Goal: Task Accomplishment & Management: Complete application form

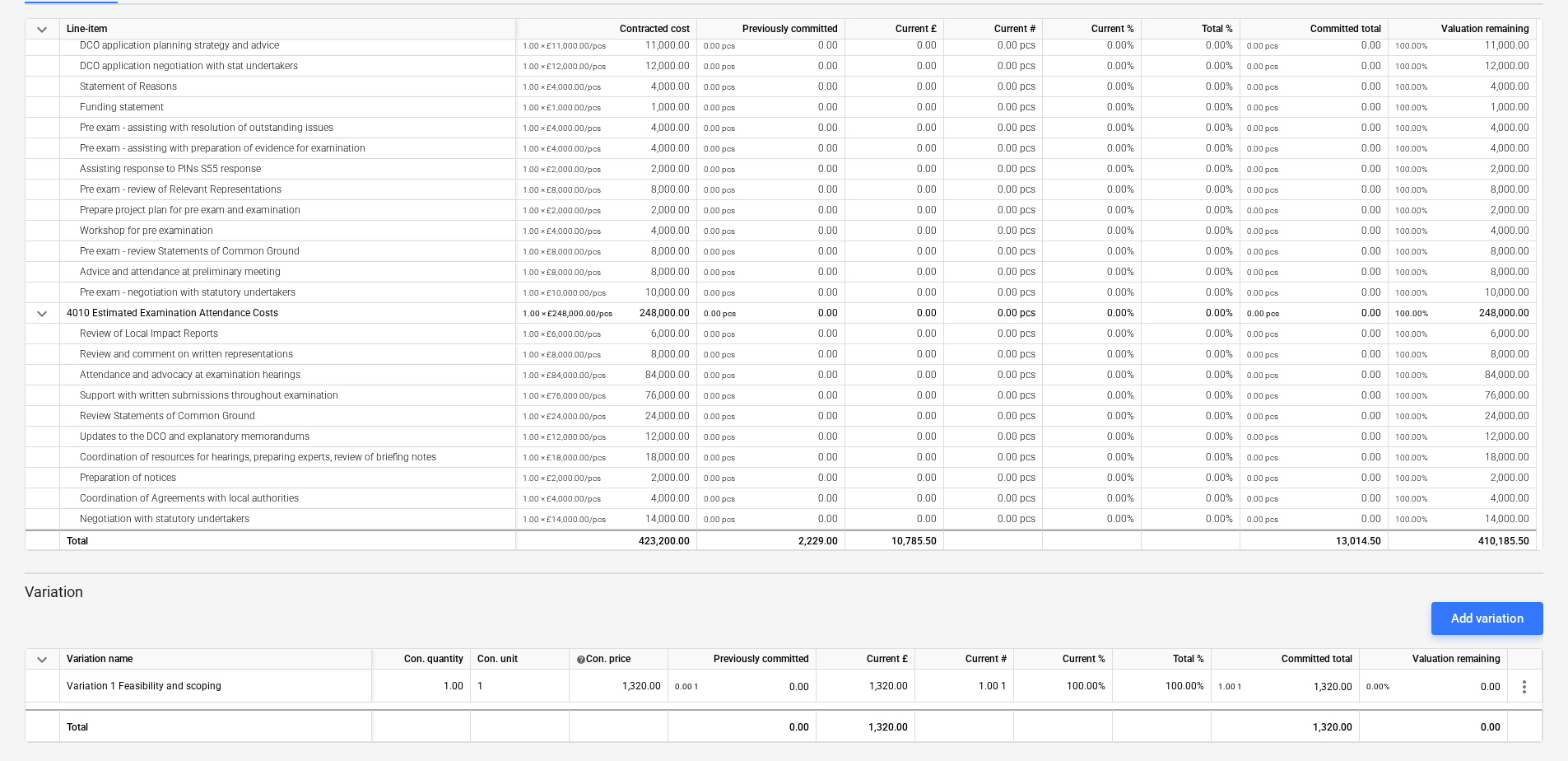
scroll to position [233, 0]
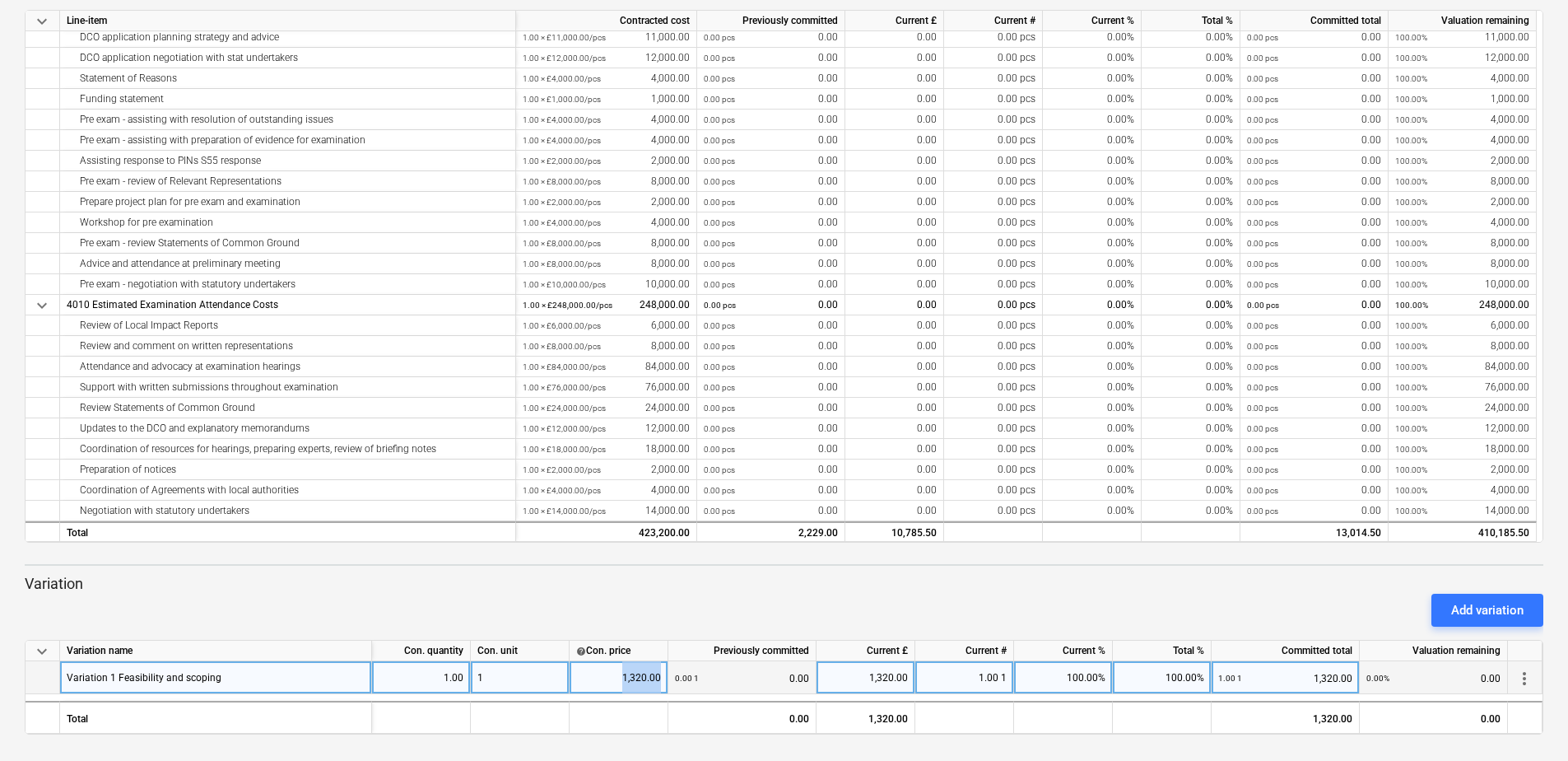
drag, startPoint x: 611, startPoint y: 675, endPoint x: 674, endPoint y: 676, distance: 63.0
click at [0, 0] on div "Variation 1 Feasibility and scoping 1.00 1 1,320.00 0.00 1 0.00 1,320.00 1.00 1…" at bounding box center [0, 0] width 0 height 0
click at [1528, 680] on span "more_vert" at bounding box center [1524, 678] width 19 height 19
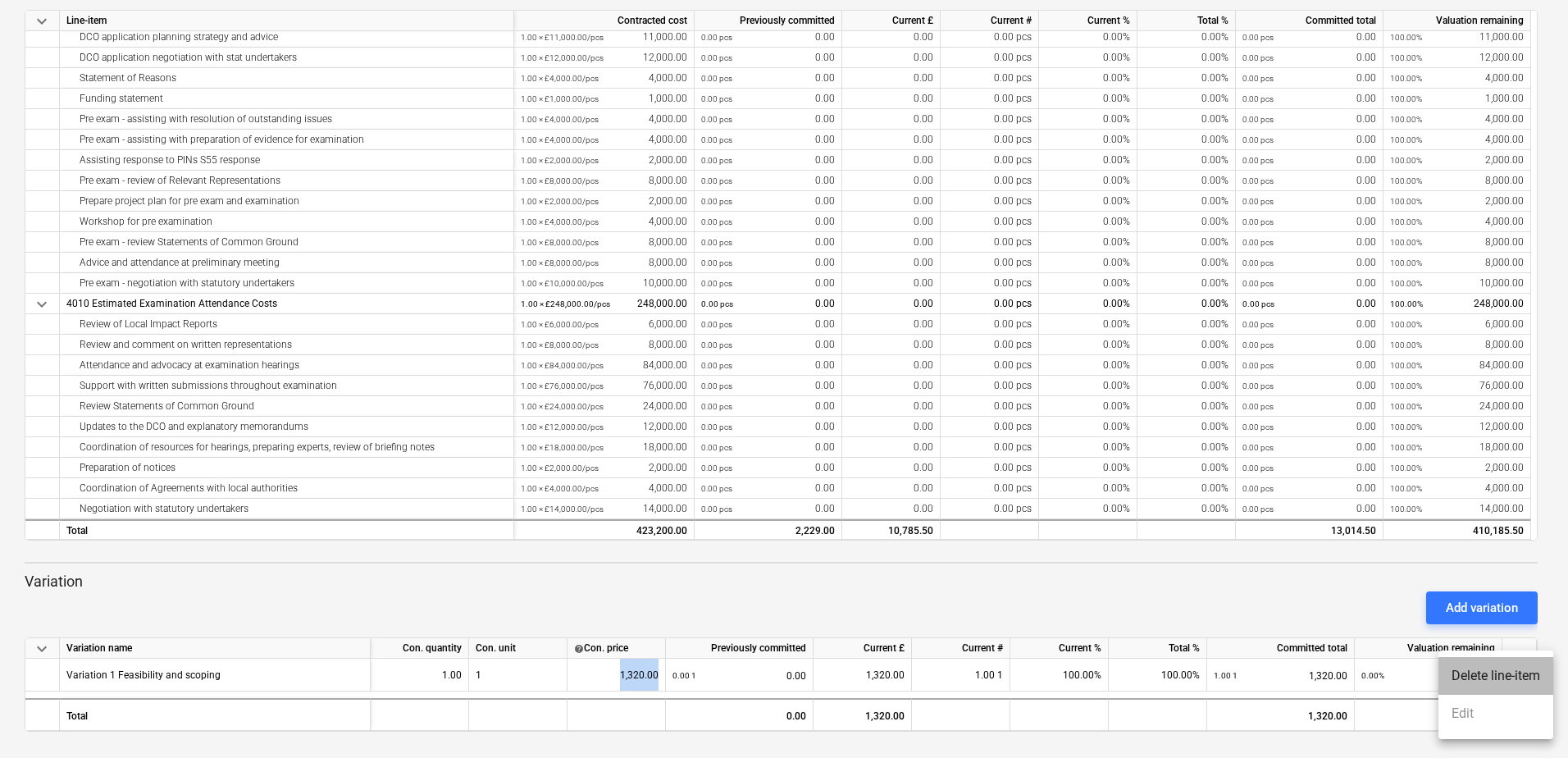
click at [1482, 674] on li "Delete line-item" at bounding box center [1495, 676] width 115 height 38
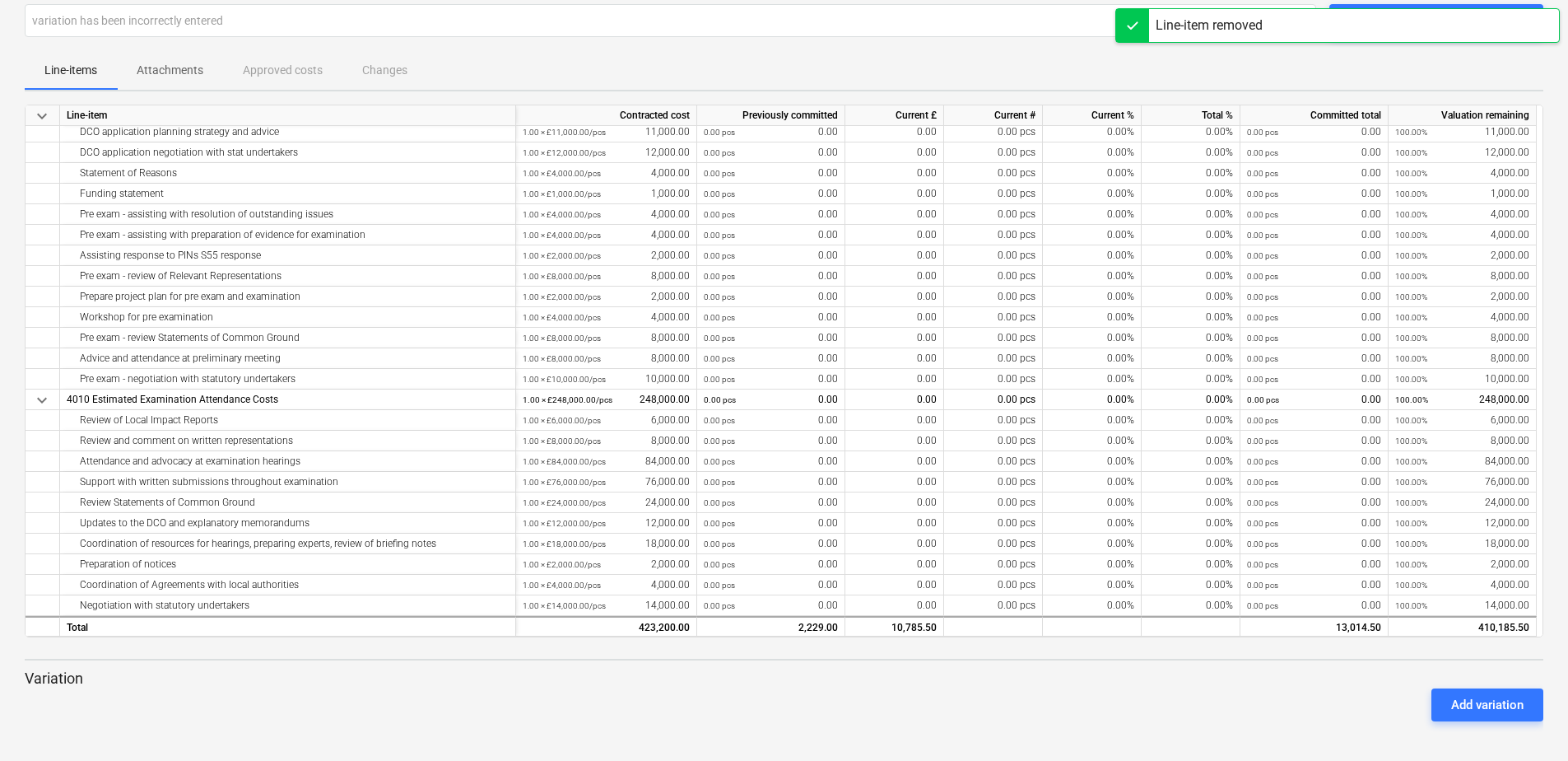
scroll to position [138, 0]
click at [1488, 698] on div "Add variation" at bounding box center [1487, 705] width 72 height 21
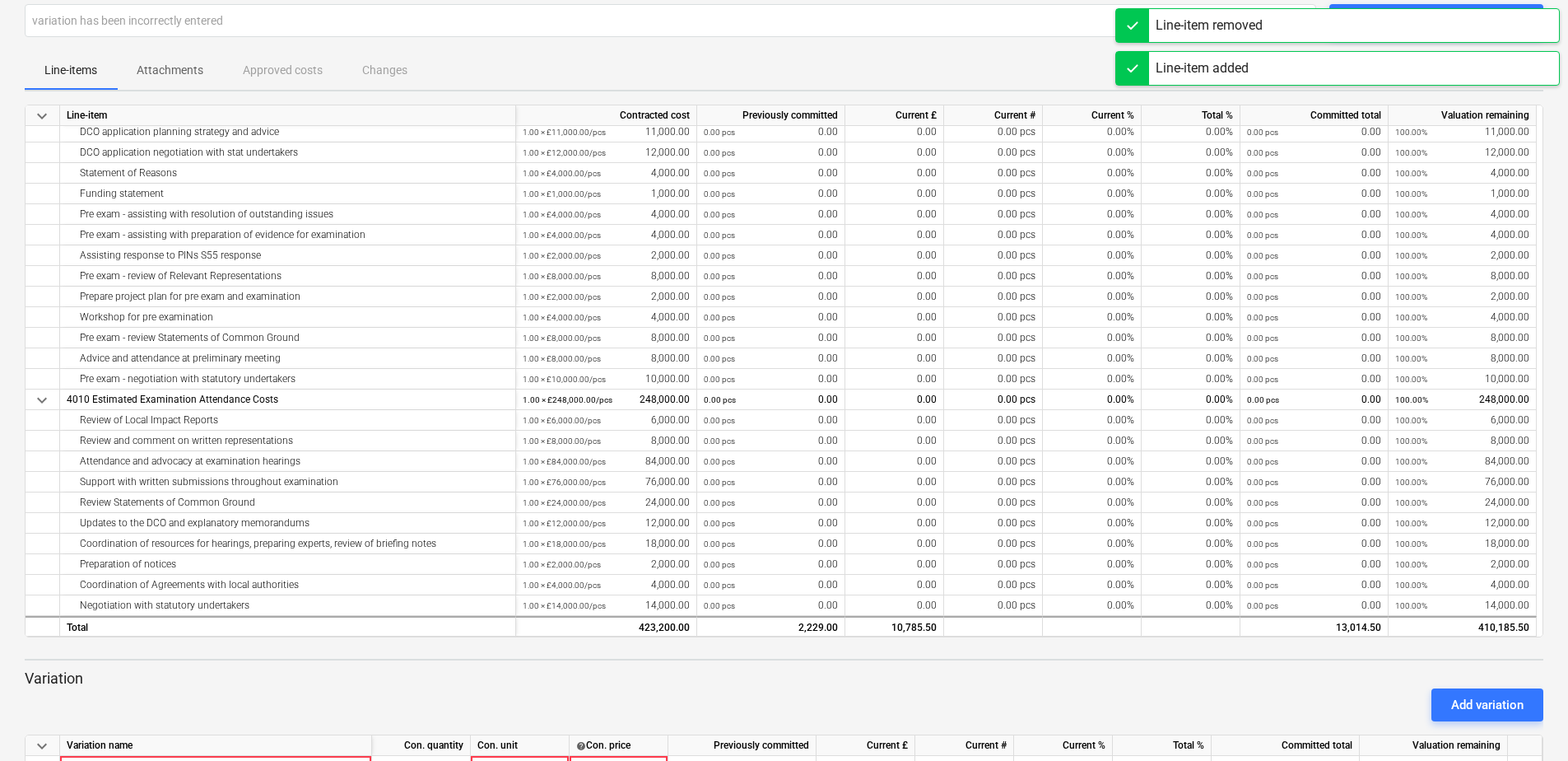
scroll to position [233, 0]
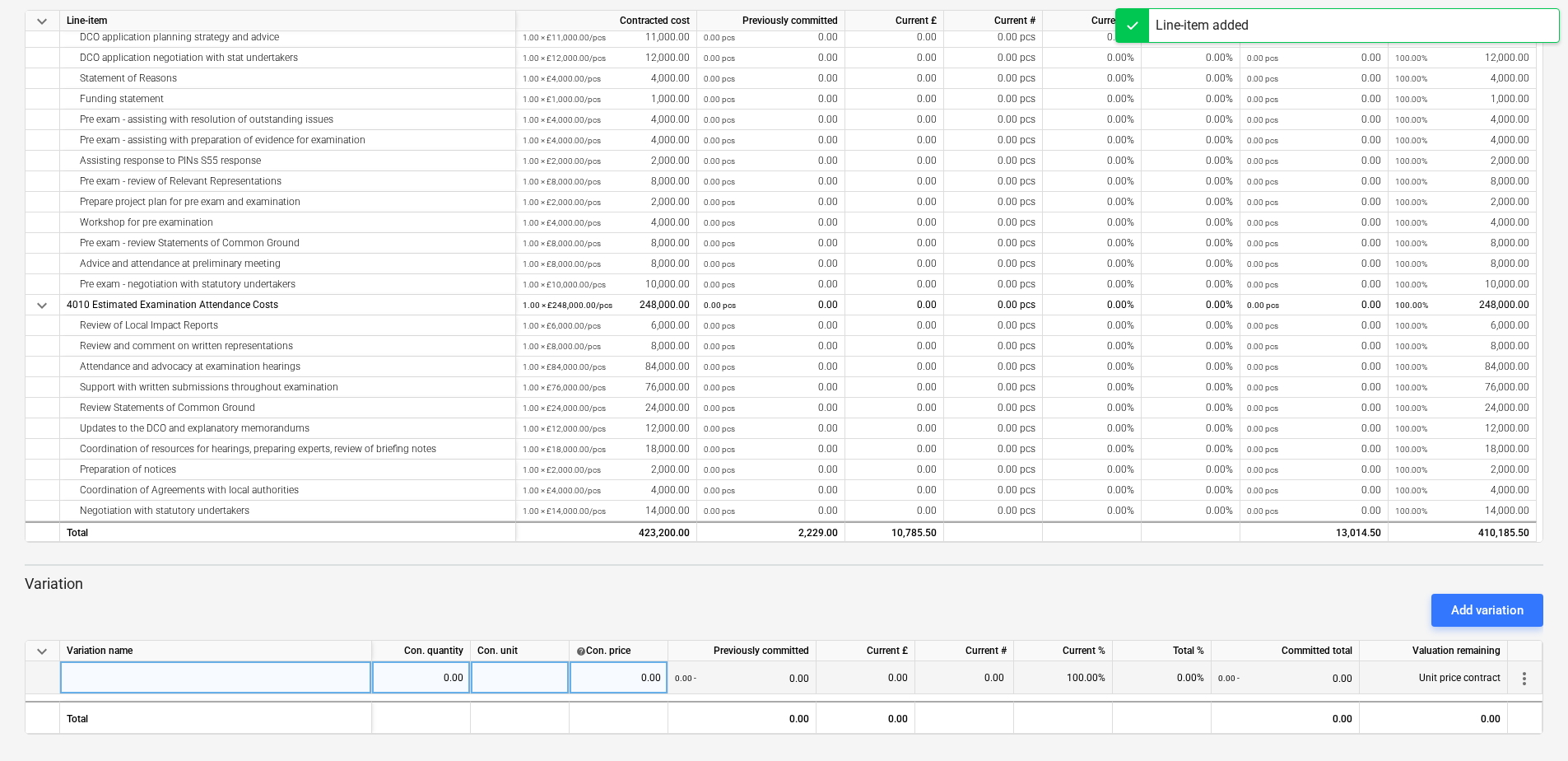
click at [290, 672] on div at bounding box center [216, 677] width 312 height 33
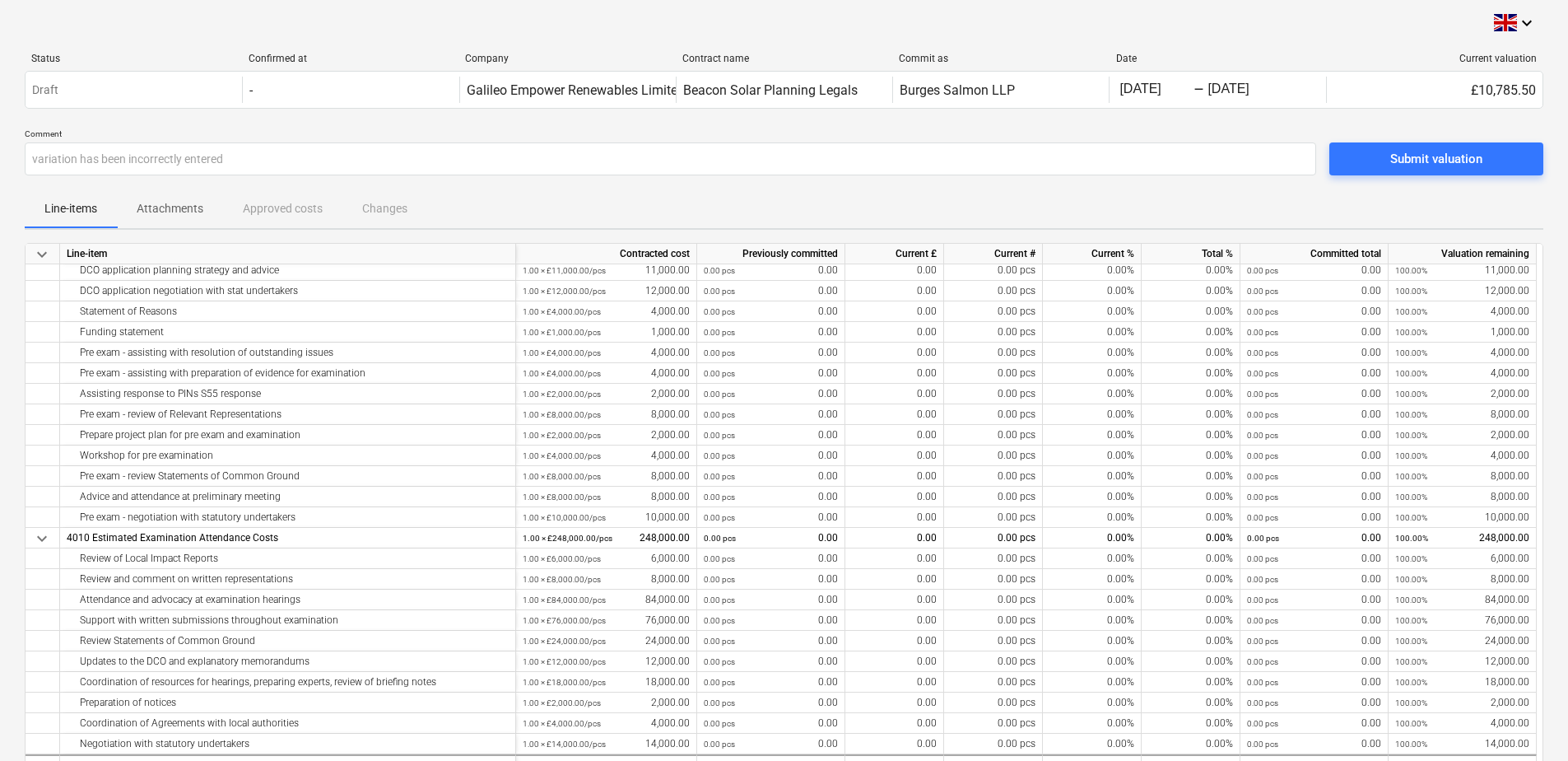
scroll to position [0, 6]
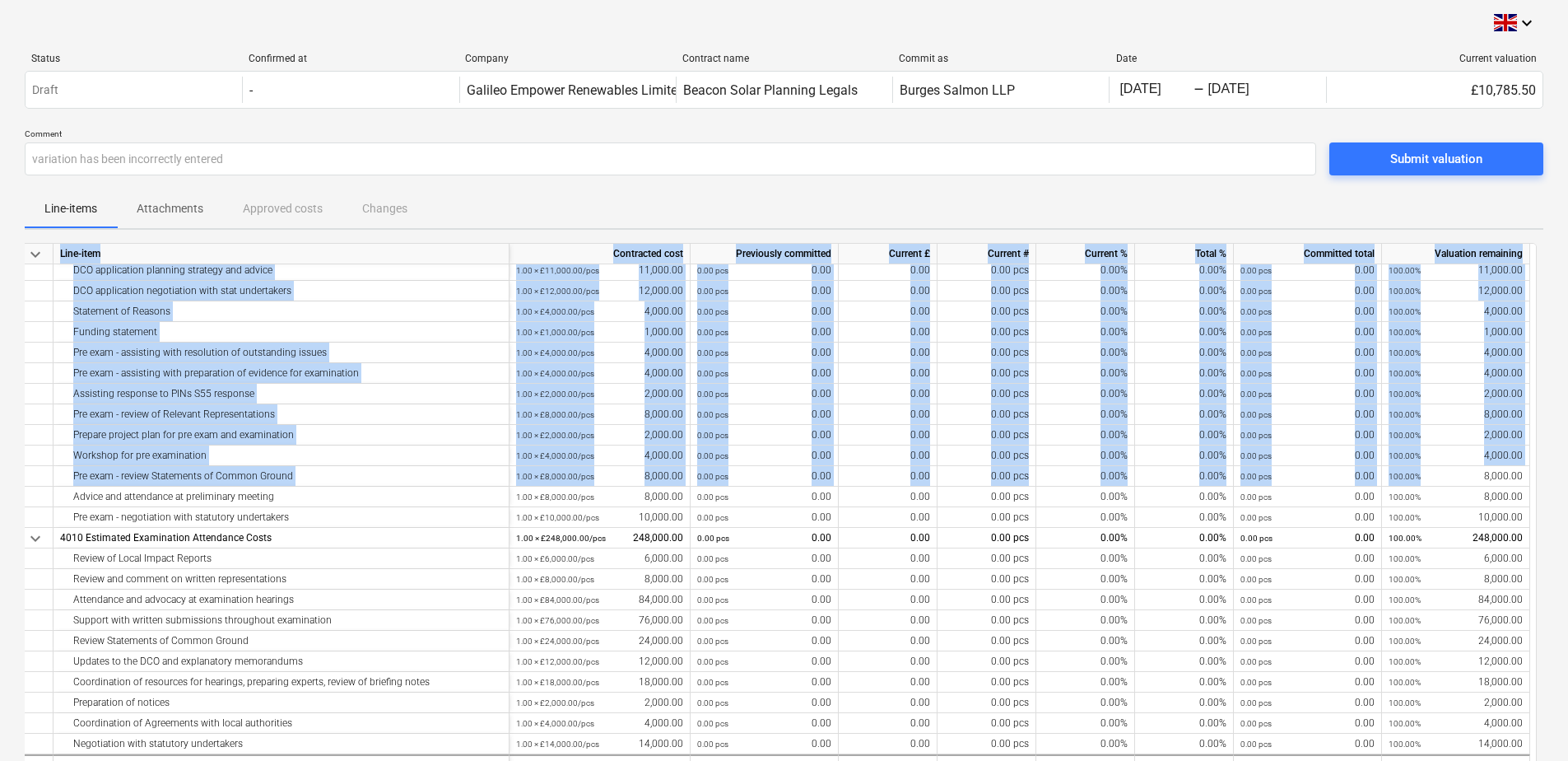
drag, startPoint x: 1536, startPoint y: 484, endPoint x: 1537, endPoint y: 280, distance: 204.0
click at [1537, 280] on div "keyboard_arrow_down Line-item Contracted cost Previously committed Current £ Cu…" at bounding box center [784, 605] width 1519 height 725
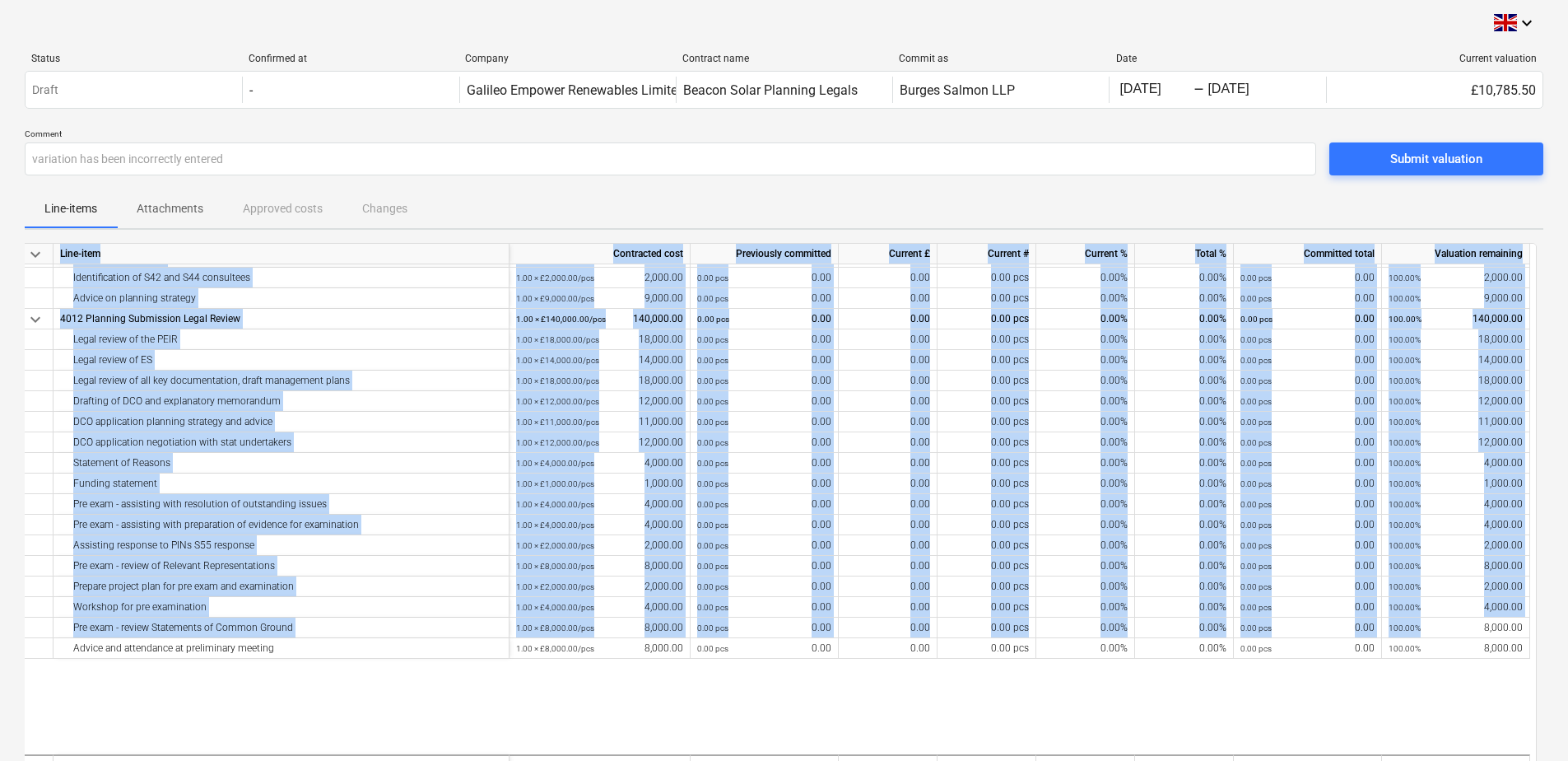
scroll to position [0, 0]
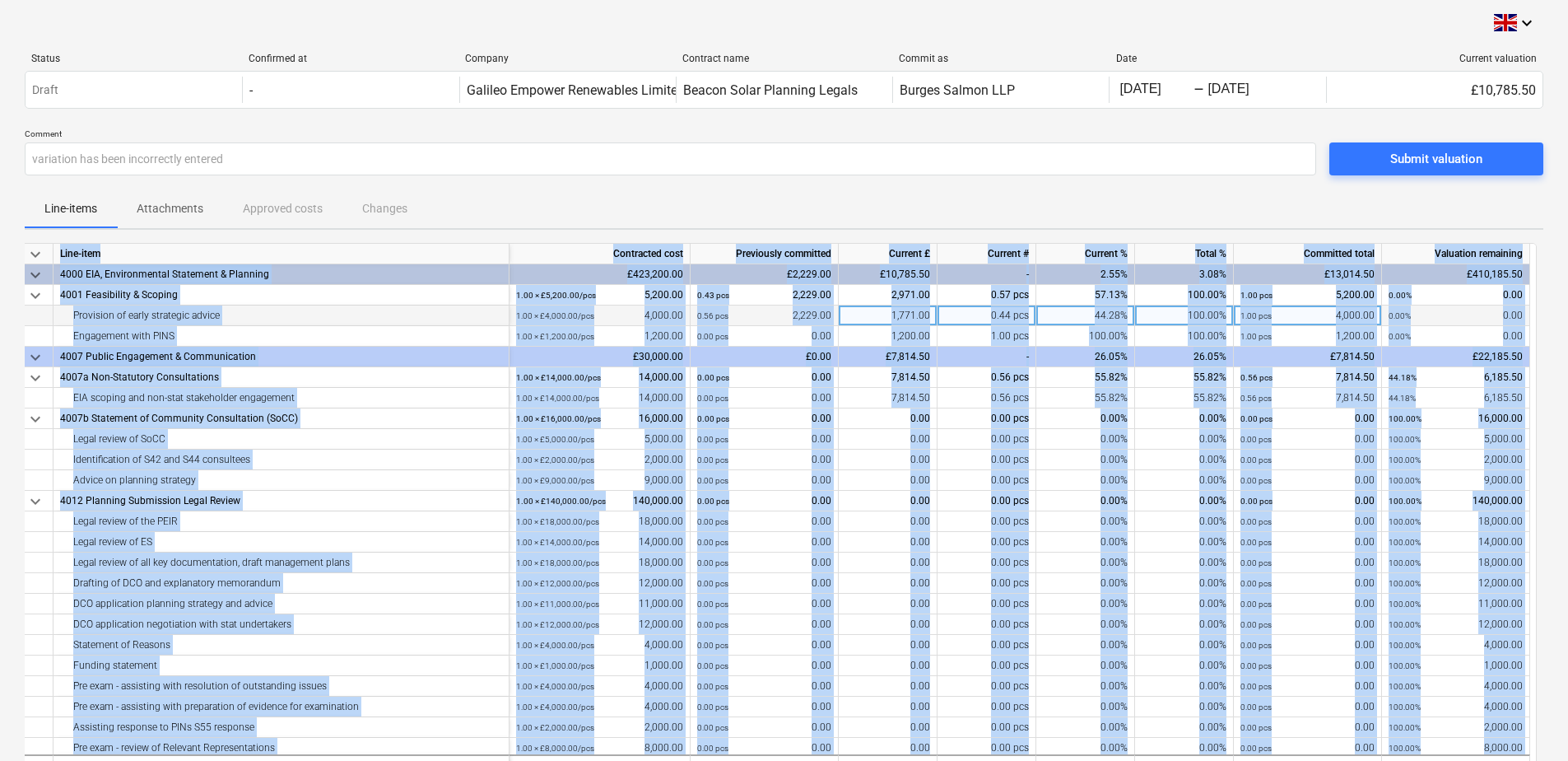
click at [1471, 320] on div "0.00% 0.00" at bounding box center [1455, 315] width 134 height 20
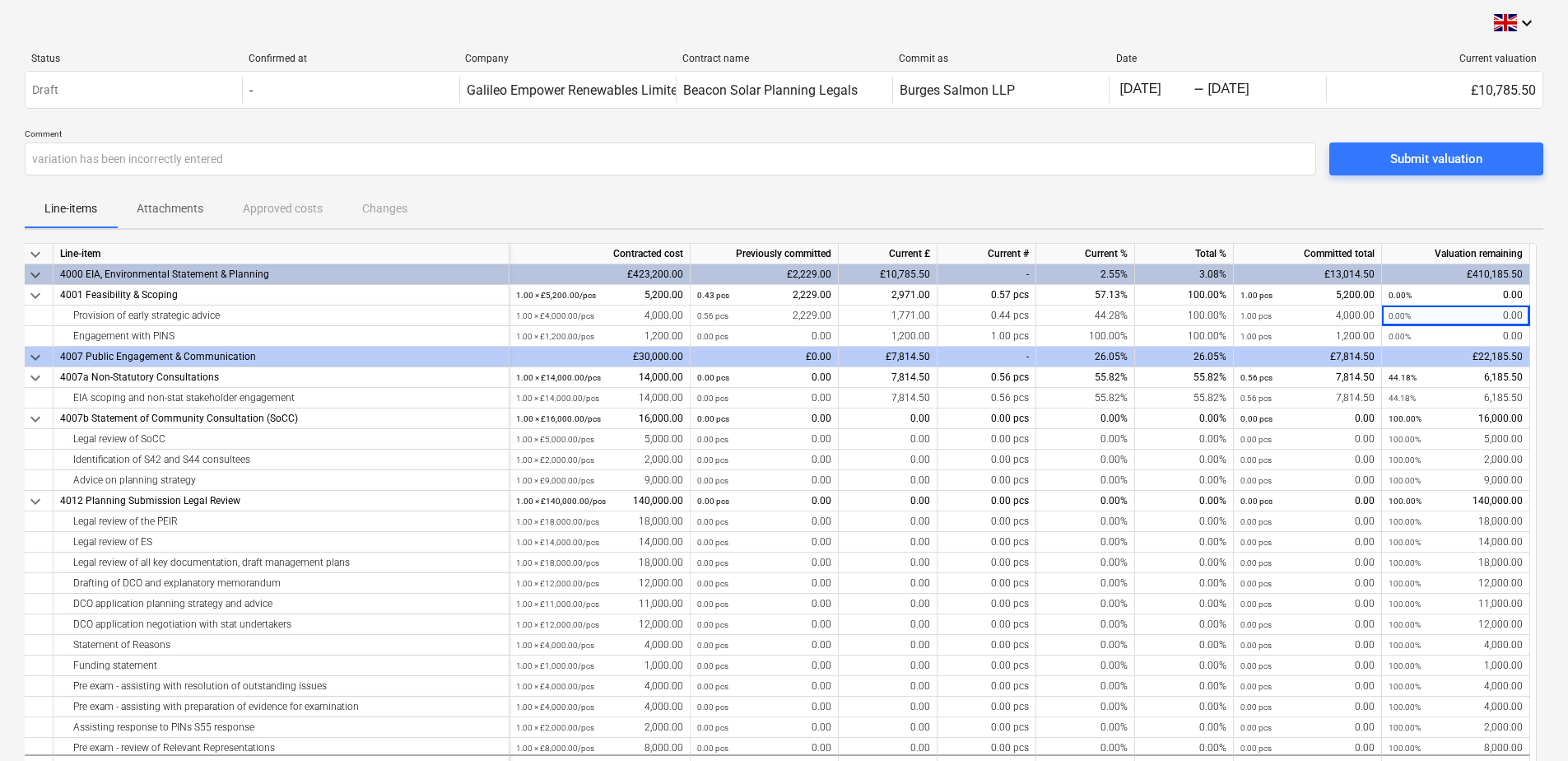
scroll to position [233, 0]
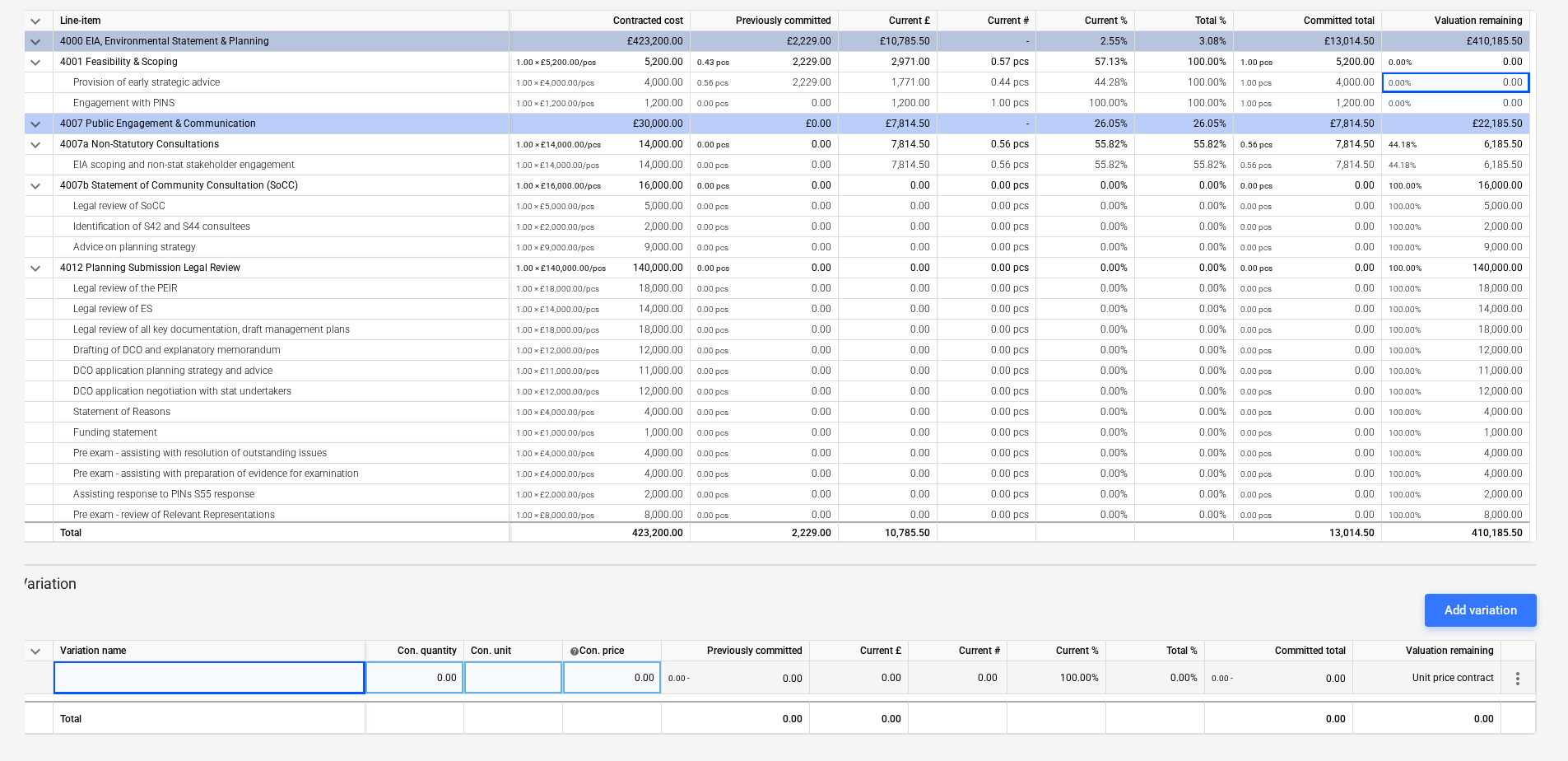
click at [298, 669] on div at bounding box center [210, 677] width 312 height 33
type input "Variation 1 - feasibility and scoping"
click at [877, 677] on div "0.00" at bounding box center [858, 677] width 85 height 33
click at [859, 678] on div "0.00" at bounding box center [858, 677] width 85 height 33
click at [888, 676] on div "0.00" at bounding box center [858, 677] width 85 height 33
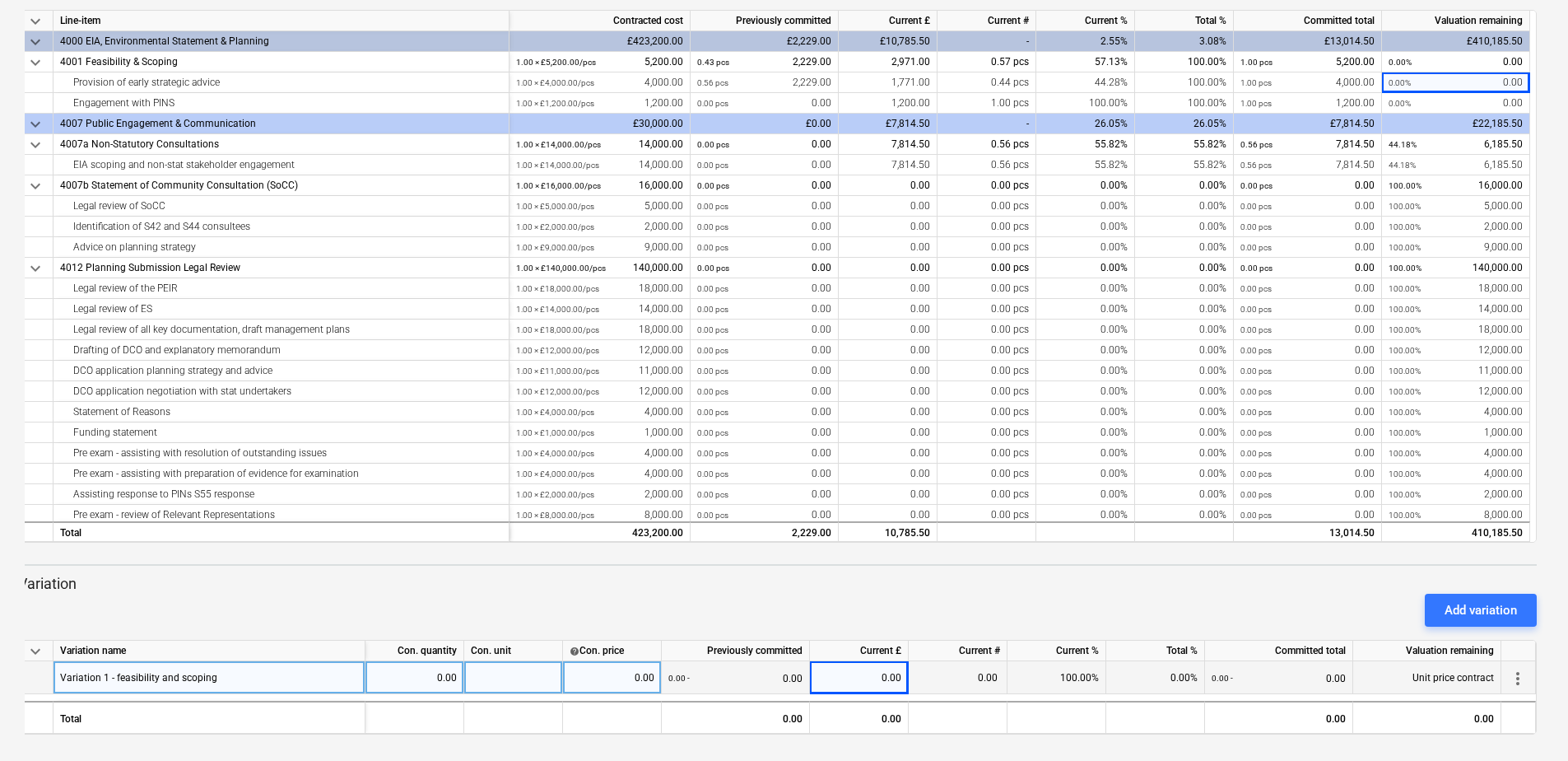
click at [532, 677] on div at bounding box center [513, 677] width 99 height 33
click at [887, 676] on div "0.00" at bounding box center [858, 677] width 85 height 33
click at [615, 680] on div "0.00" at bounding box center [612, 677] width 85 height 33
type input "5200"
click at [867, 675] on div "0.00" at bounding box center [858, 677] width 85 height 33
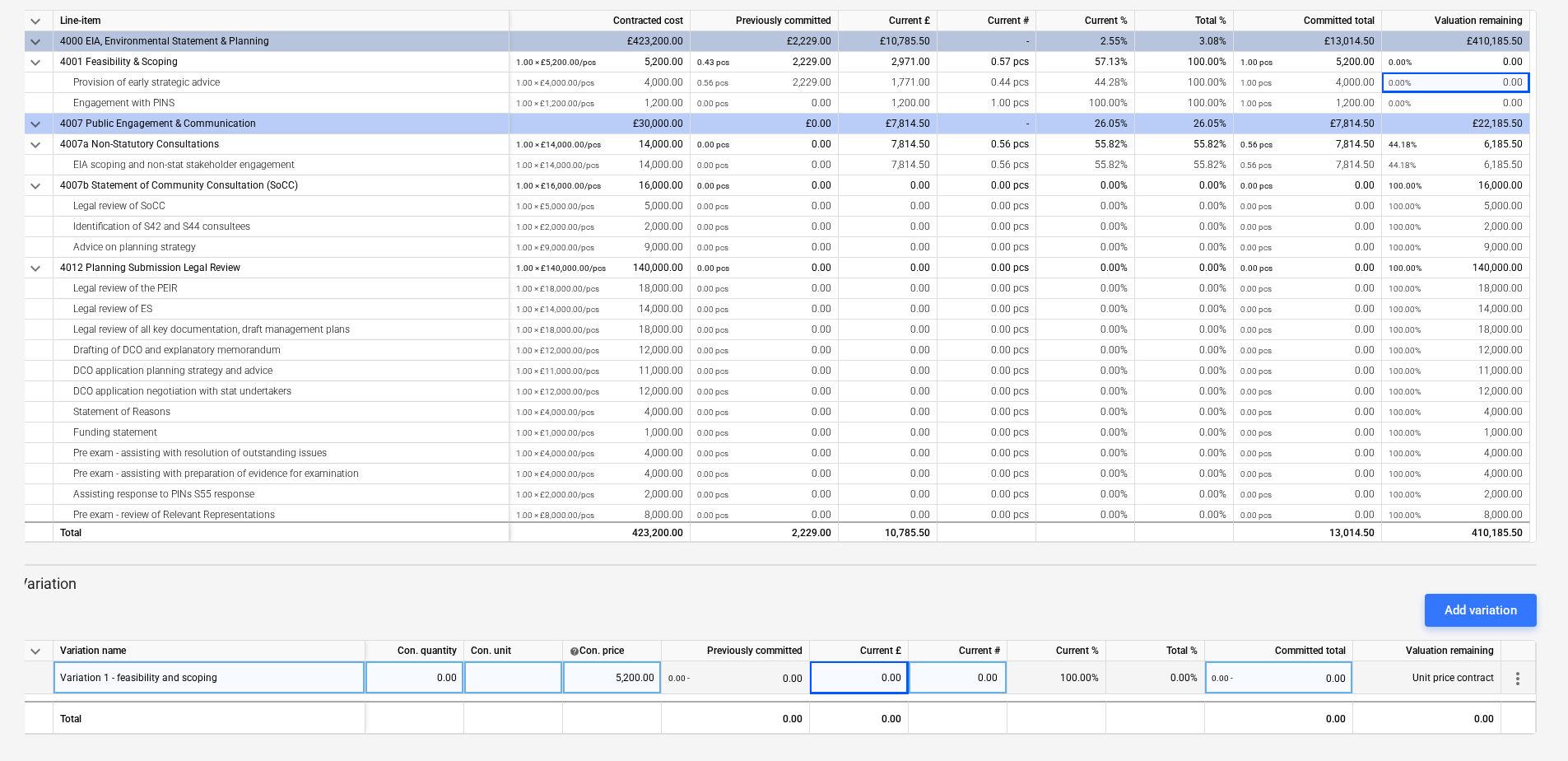
click at [885, 675] on div "0.00" at bounding box center [858, 677] width 85 height 33
type input "1320"
click at [955, 676] on div "0.00" at bounding box center [958, 677] width 99 height 33
click at [511, 681] on div at bounding box center [513, 677] width 99 height 33
type input ".25"
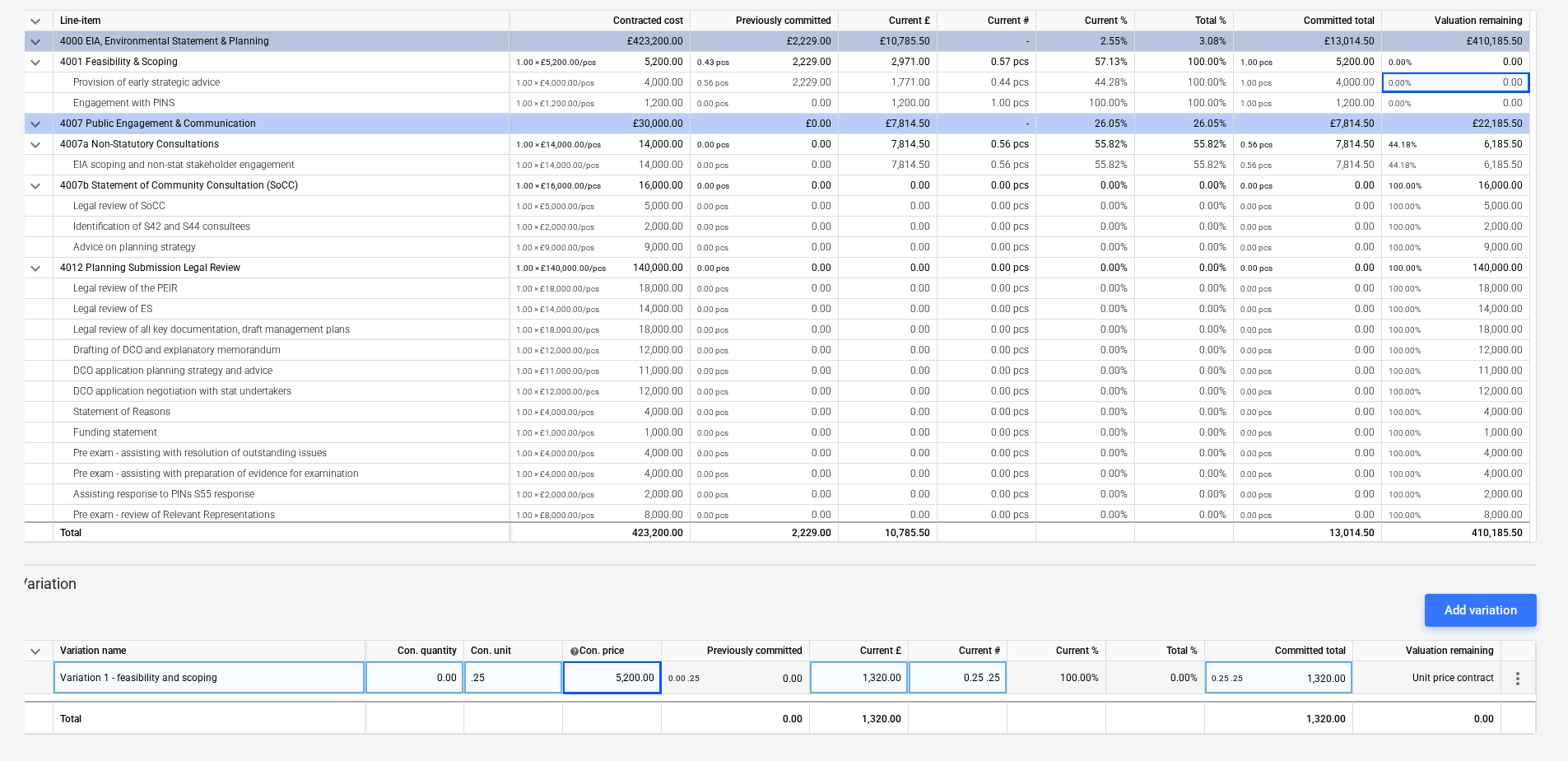
click at [501, 673] on div ".25" at bounding box center [513, 677] width 99 height 33
type input "1"
click at [578, 672] on div "5,200.00" at bounding box center [612, 677] width 85 height 33
click at [983, 683] on div "0.25 1" at bounding box center [958, 677] width 99 height 33
click at [521, 683] on div "1" at bounding box center [513, 677] width 99 height 33
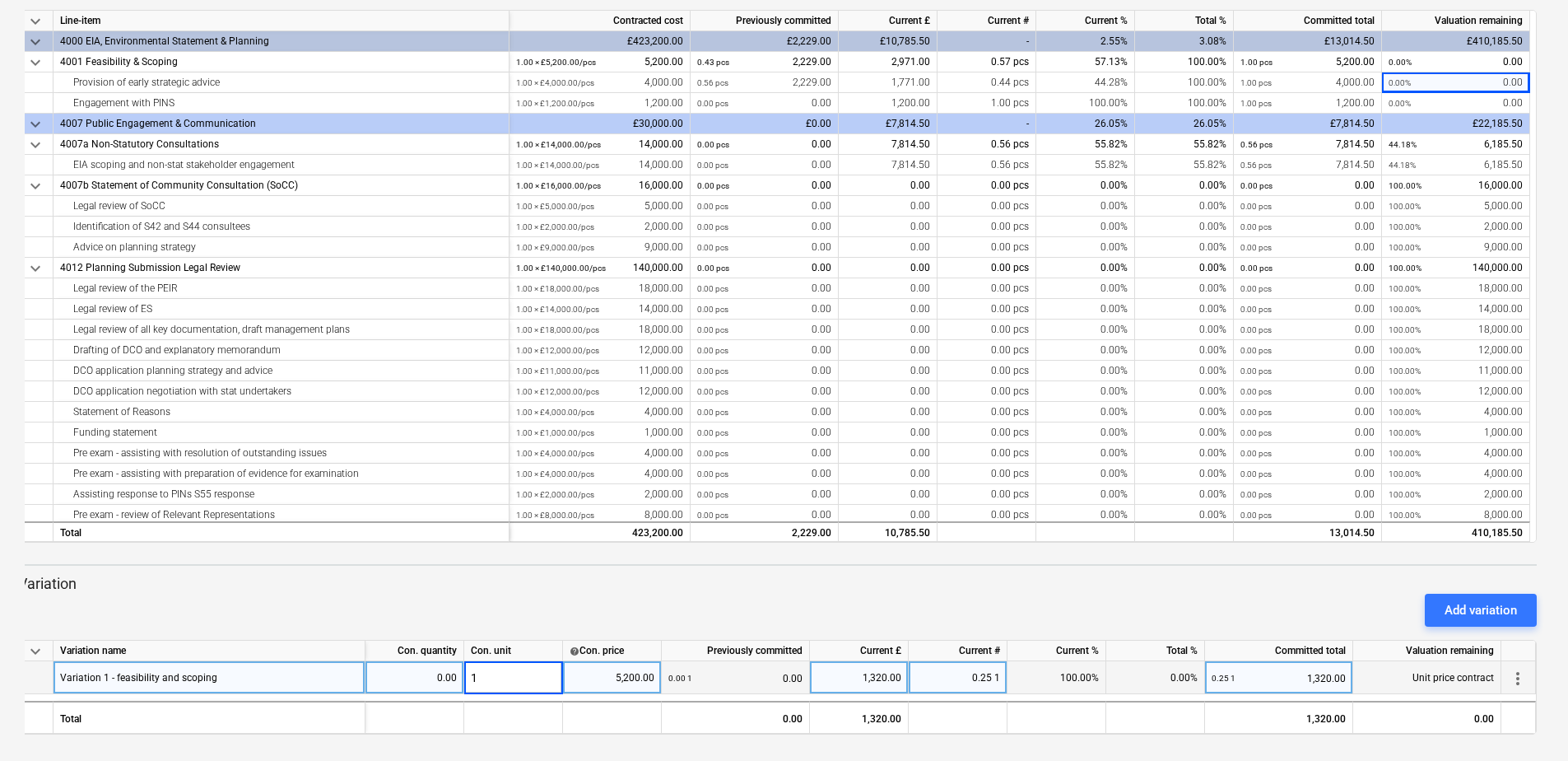
click at [432, 681] on div "0.00" at bounding box center [415, 677] width 85 height 33
click at [524, 677] on div "1" at bounding box center [513, 677] width 99 height 33
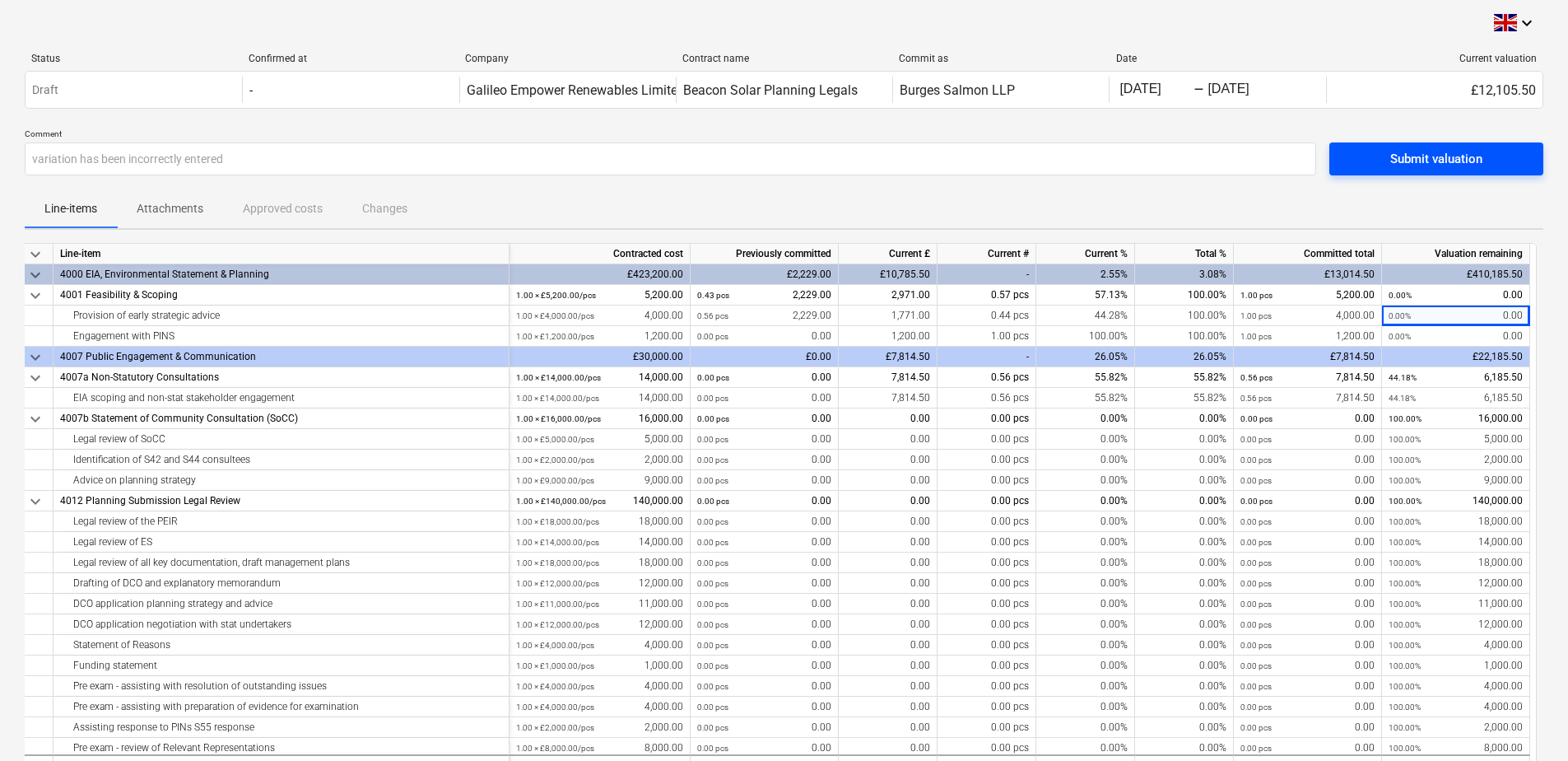
click at [1445, 152] on div "Submit valuation" at bounding box center [1436, 159] width 92 height 21
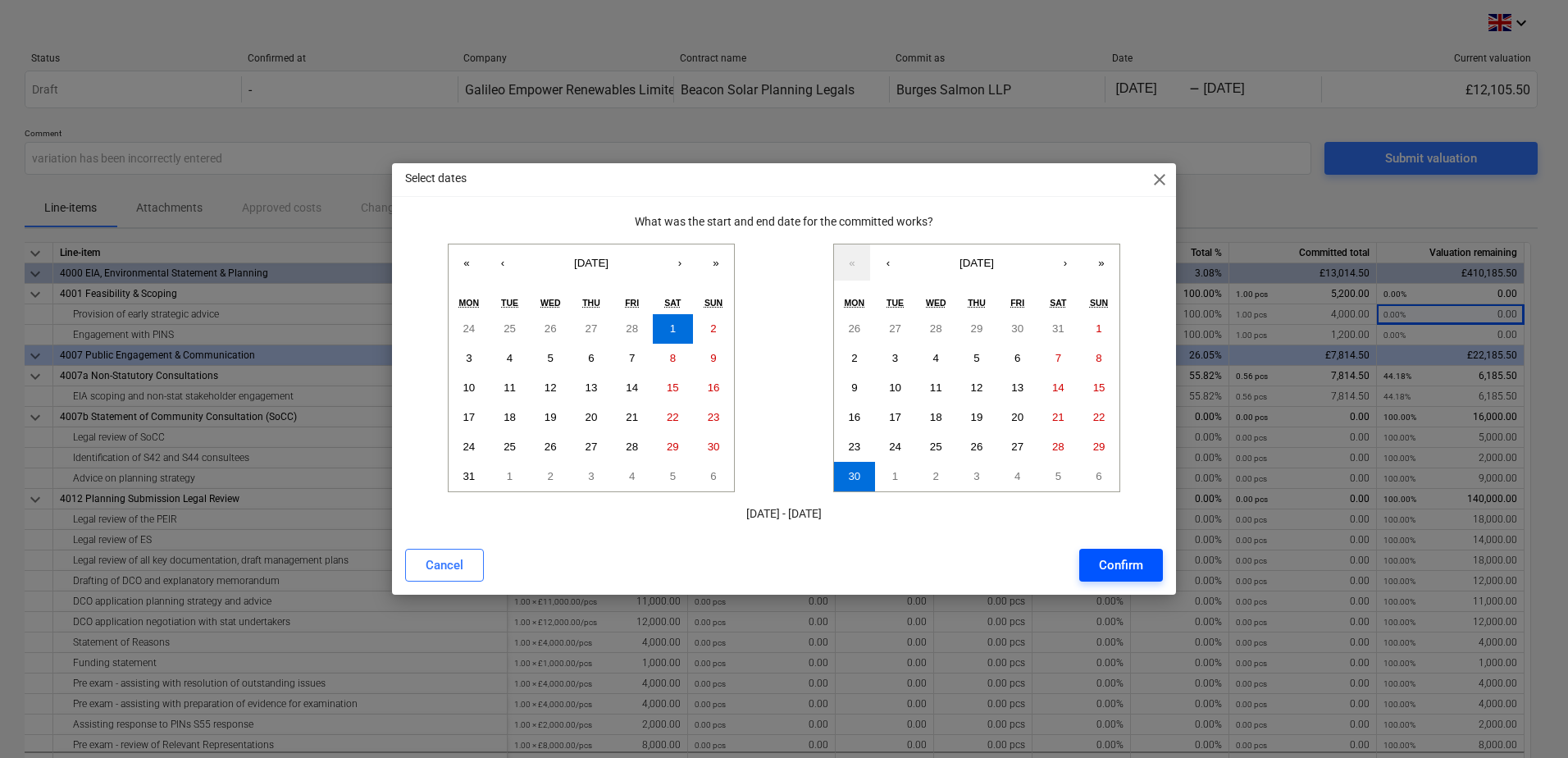
click at [1127, 564] on div "Confirm" at bounding box center [1121, 565] width 44 height 21
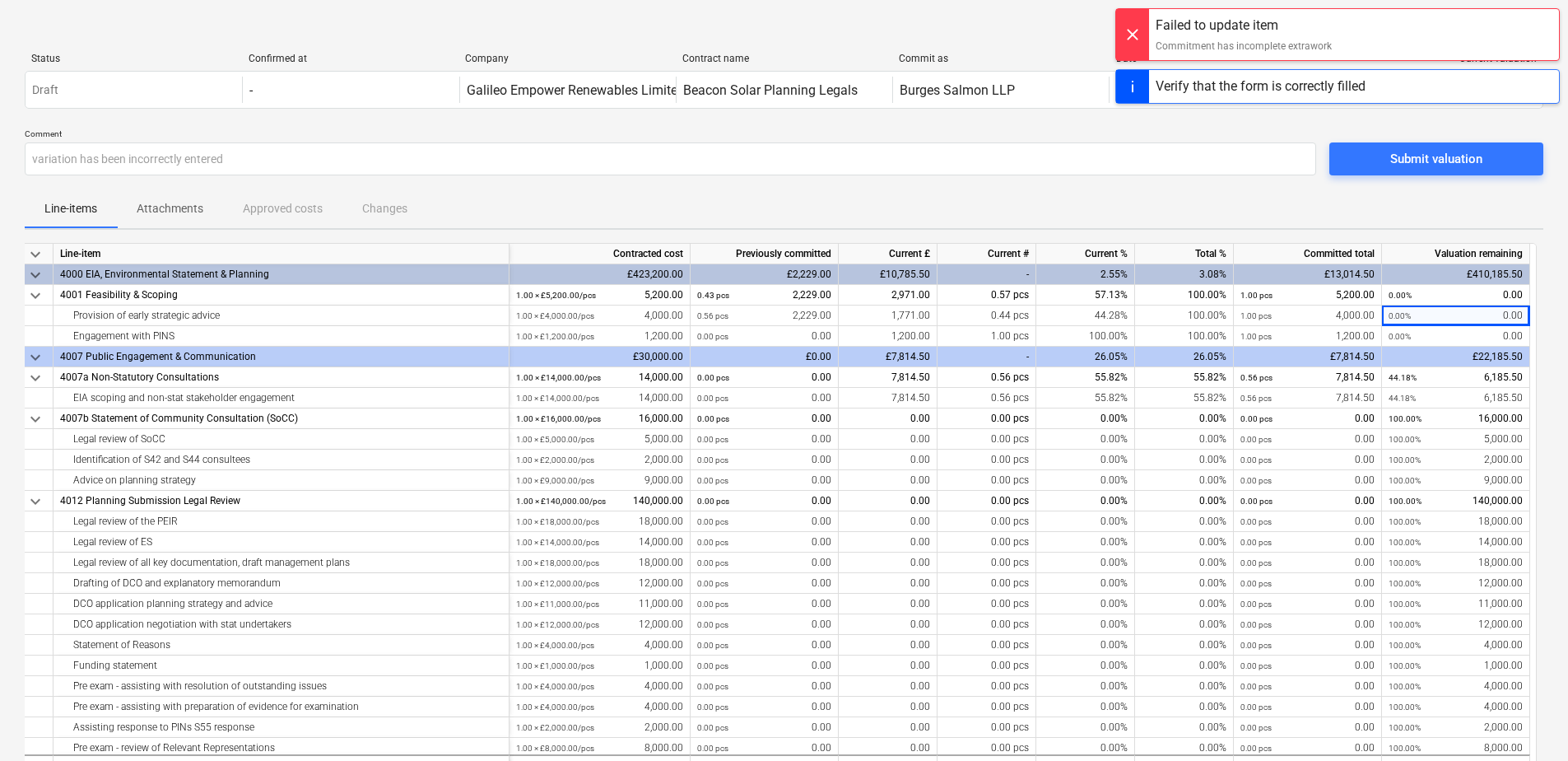
click at [1129, 32] on div at bounding box center [1132, 34] width 33 height 51
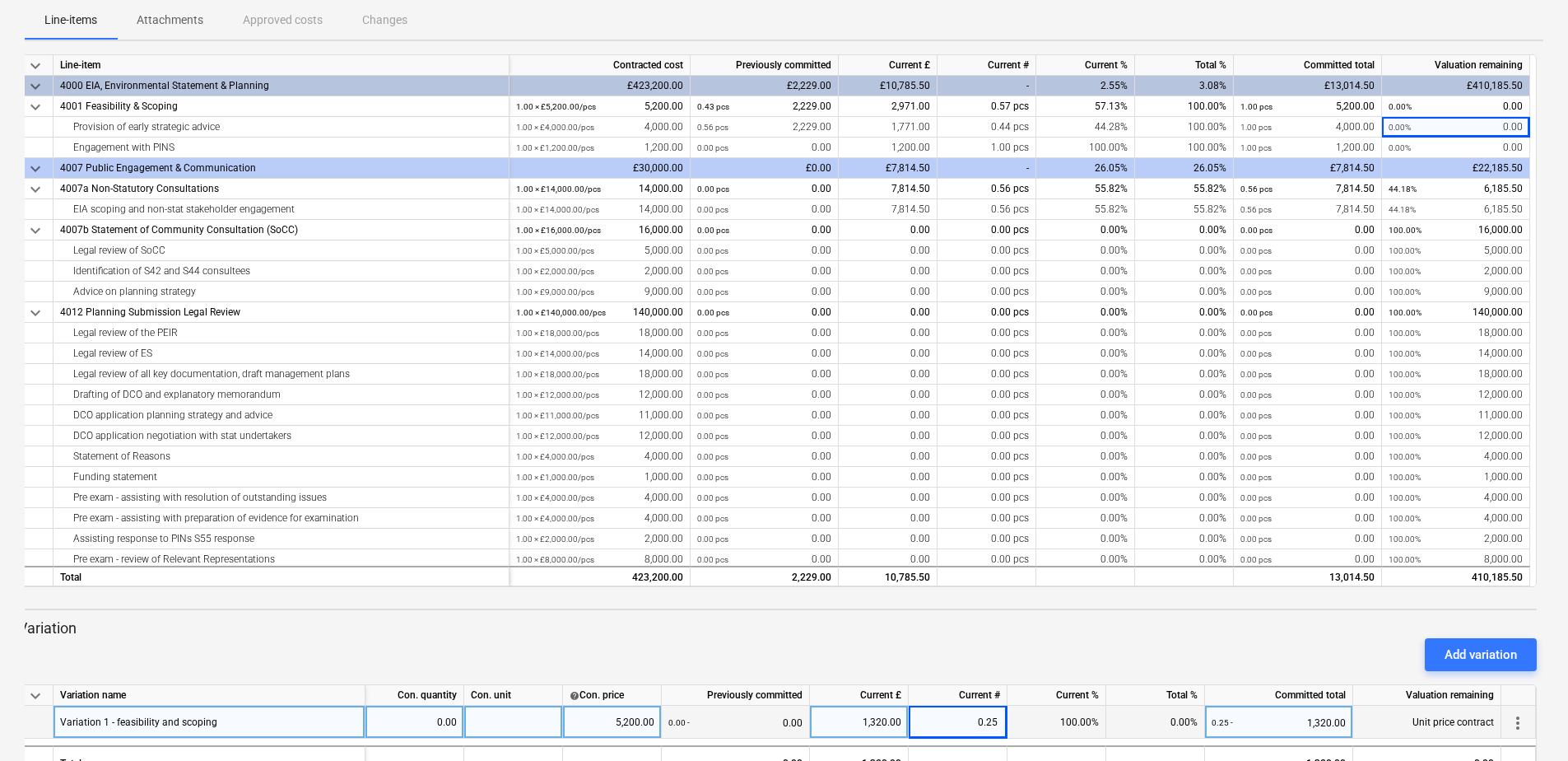
scroll to position [211, 0]
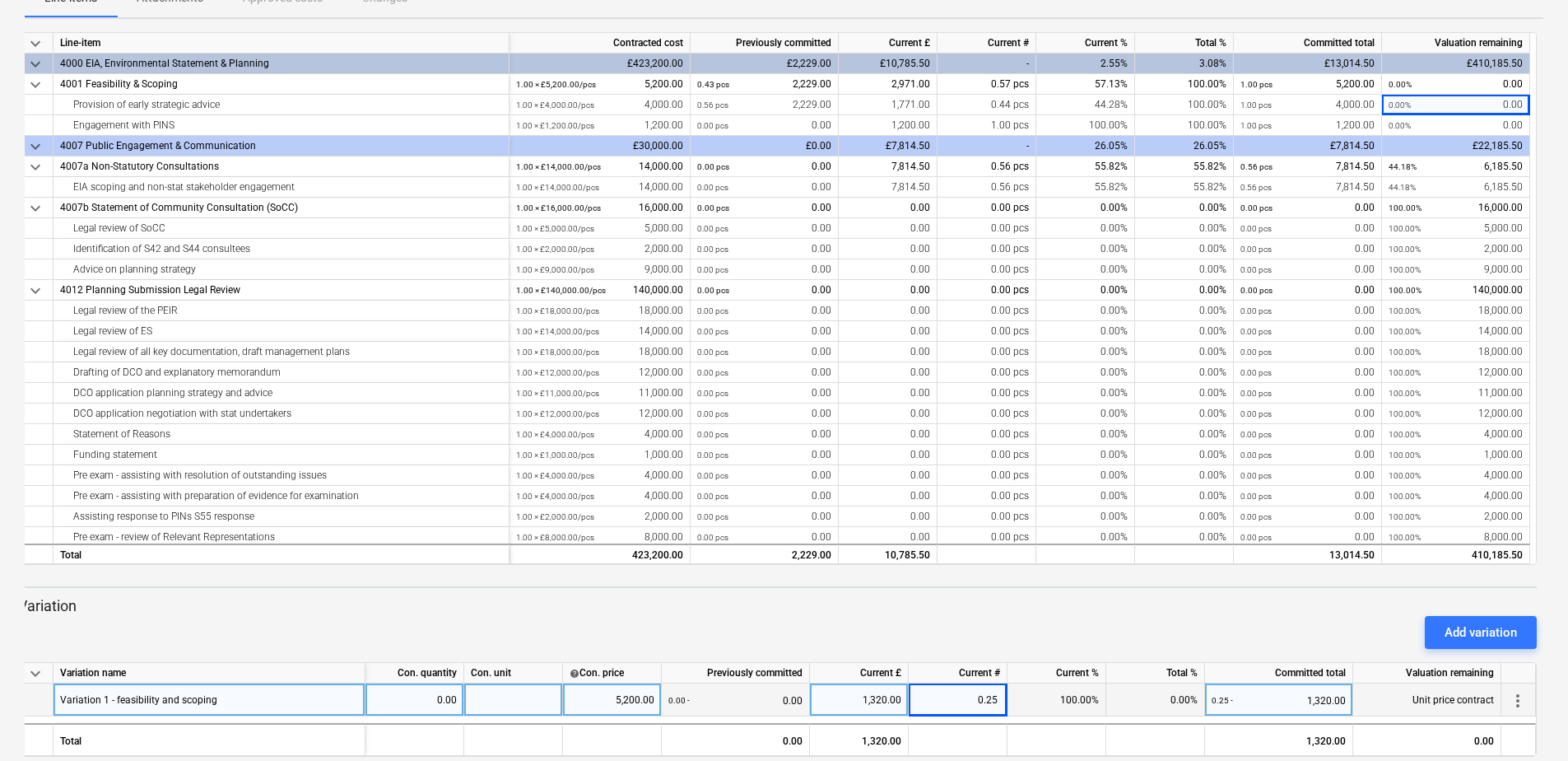
click at [892, 696] on div "1,320.00" at bounding box center [858, 699] width 85 height 33
click at [498, 694] on div at bounding box center [513, 699] width 99 height 33
type input ".25"
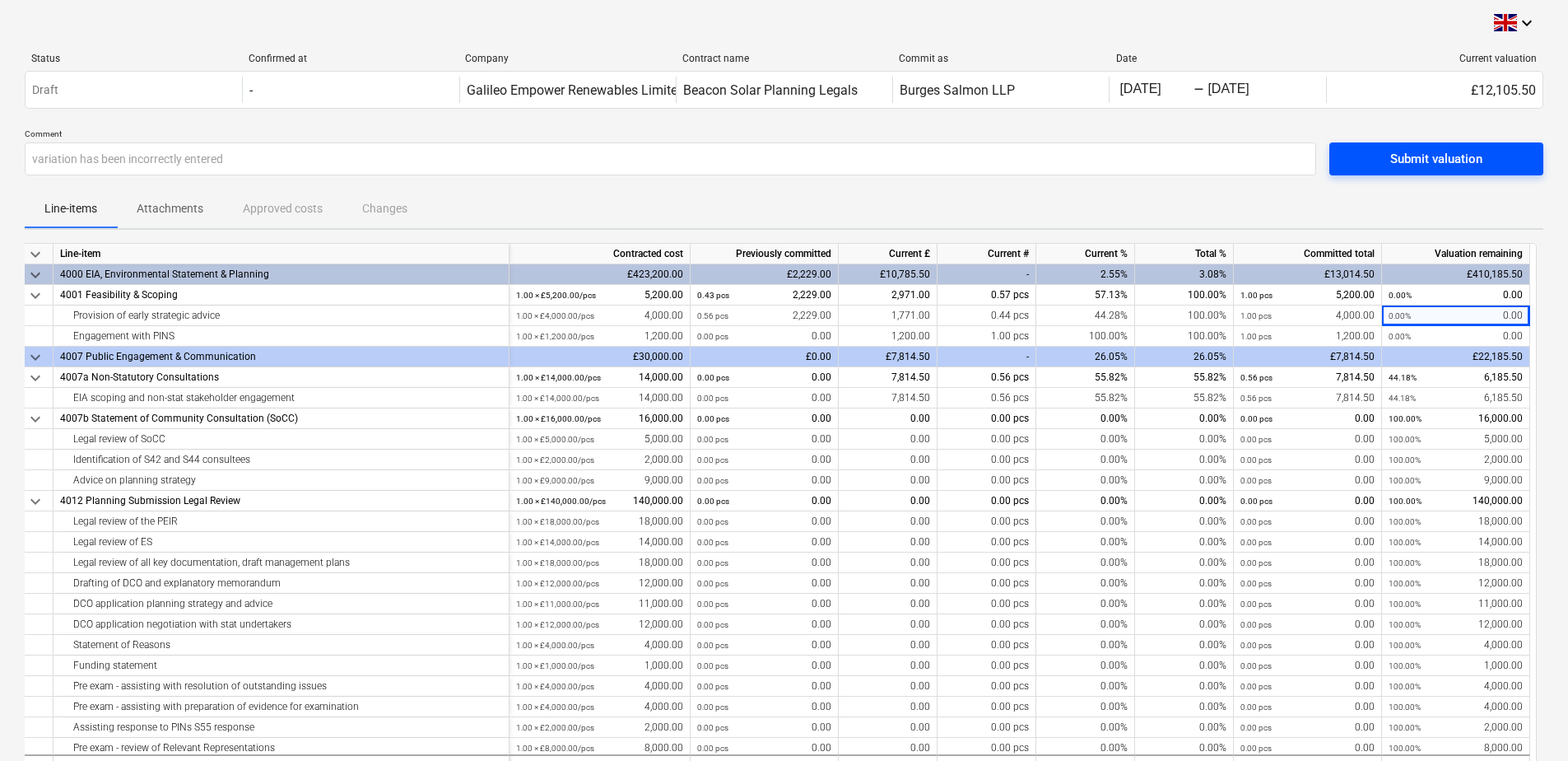
click at [1444, 159] on div "Submit valuation" at bounding box center [1436, 159] width 92 height 21
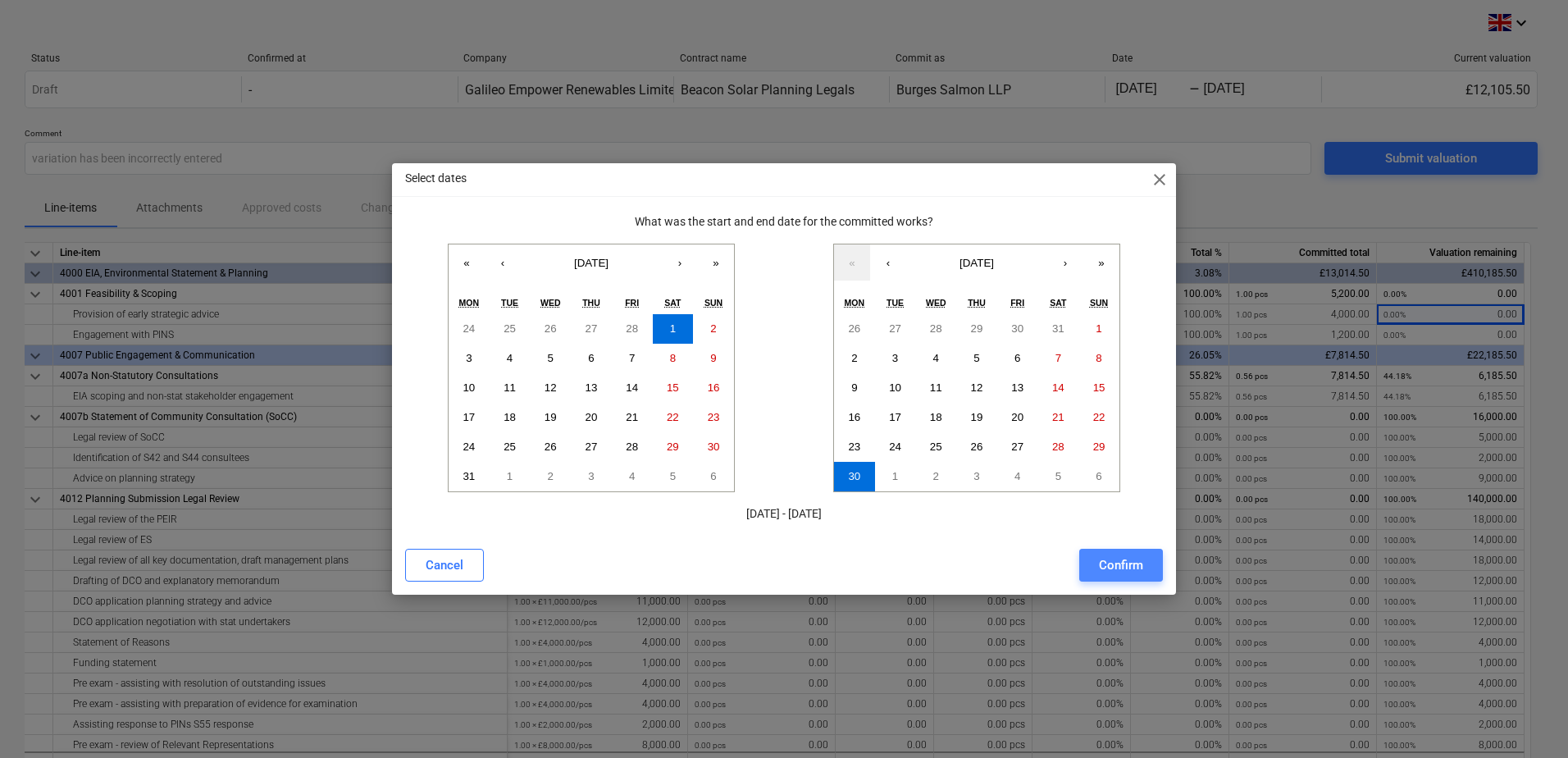
click at [1144, 564] on button "Confirm" at bounding box center [1120, 564] width 83 height 32
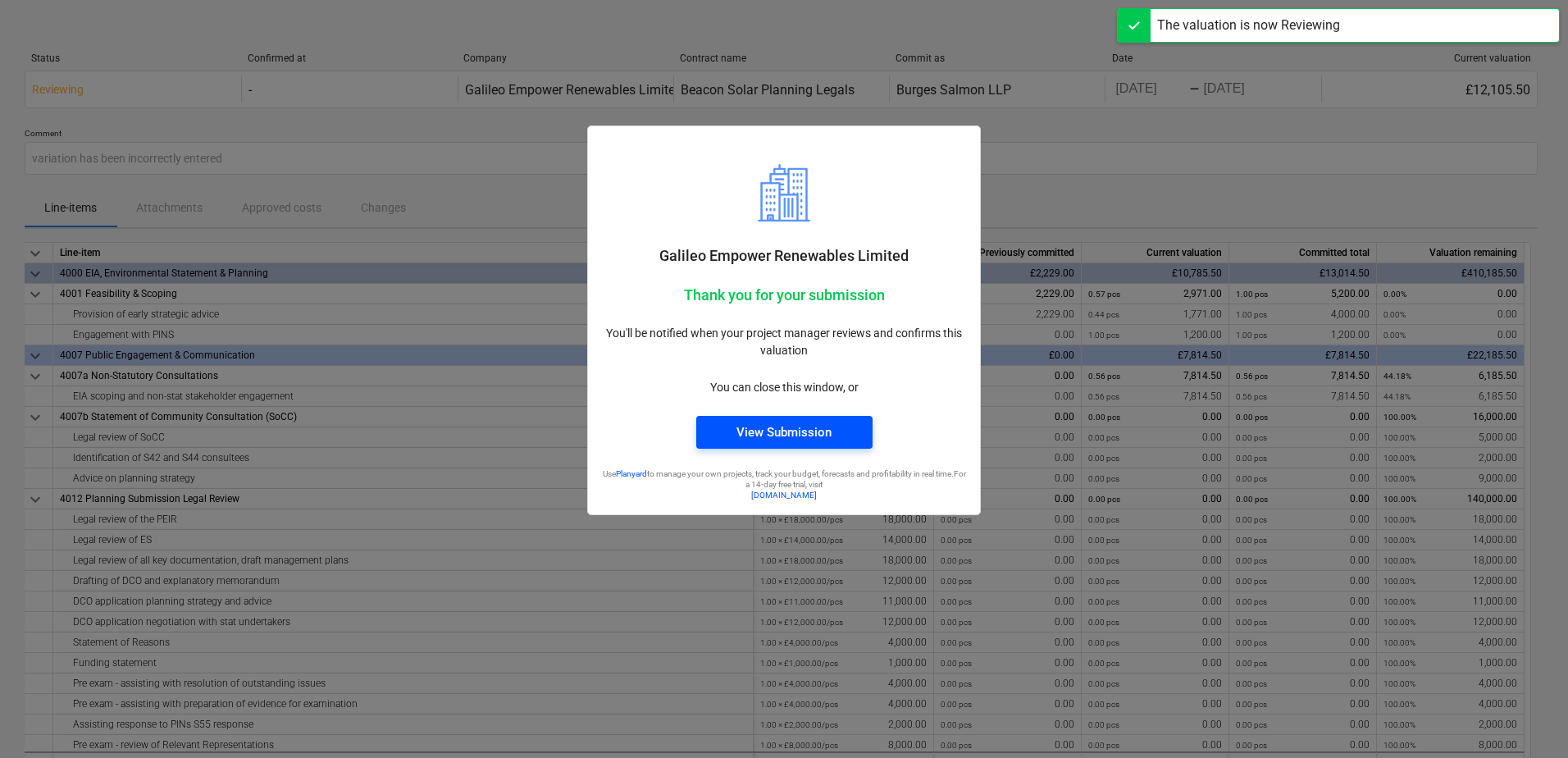
click at [753, 431] on div "View Submission" at bounding box center [784, 433] width 95 height 21
